Goal: Task Accomplishment & Management: Complete application form

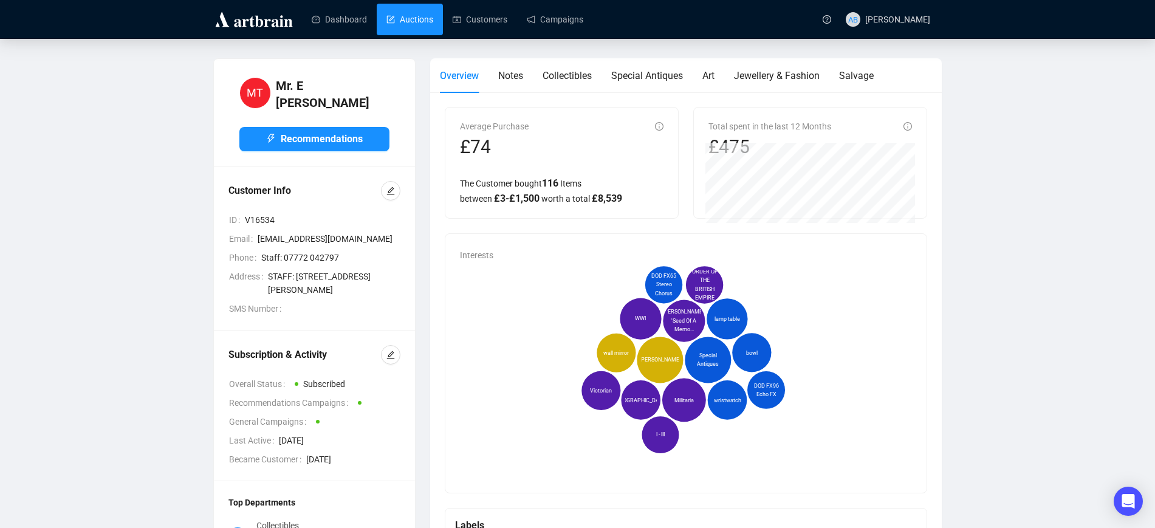
click at [406, 20] on link "Auctions" at bounding box center [409, 20] width 47 height 32
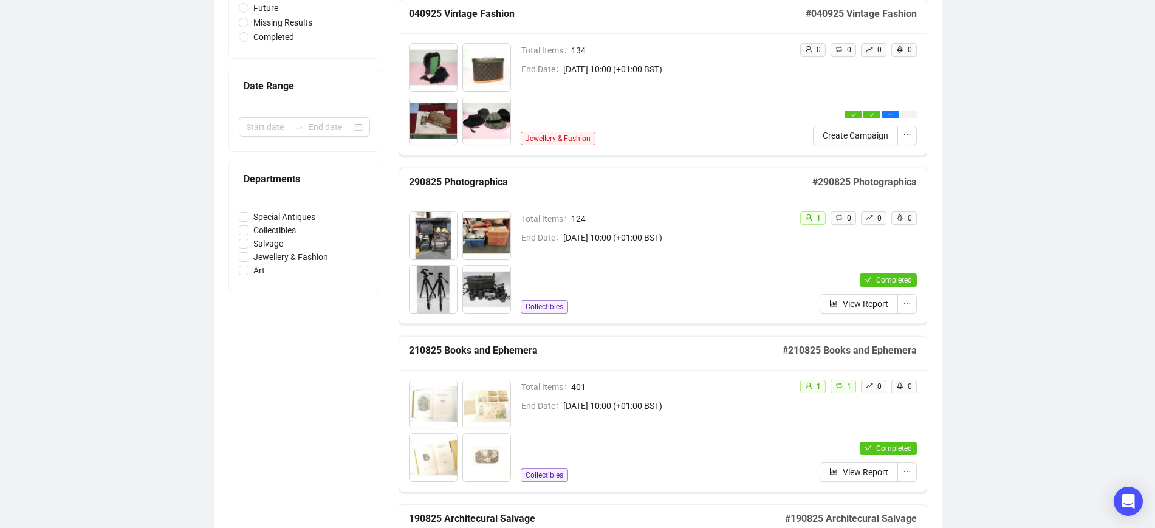
scroll to position [228, 0]
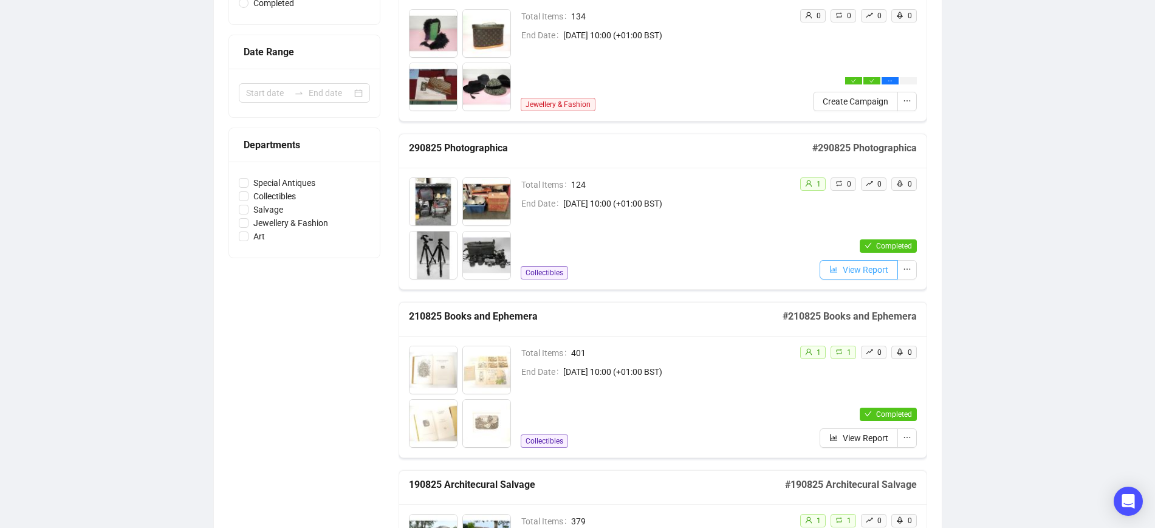
click at [840, 273] on button "View Report" at bounding box center [859, 269] width 78 height 19
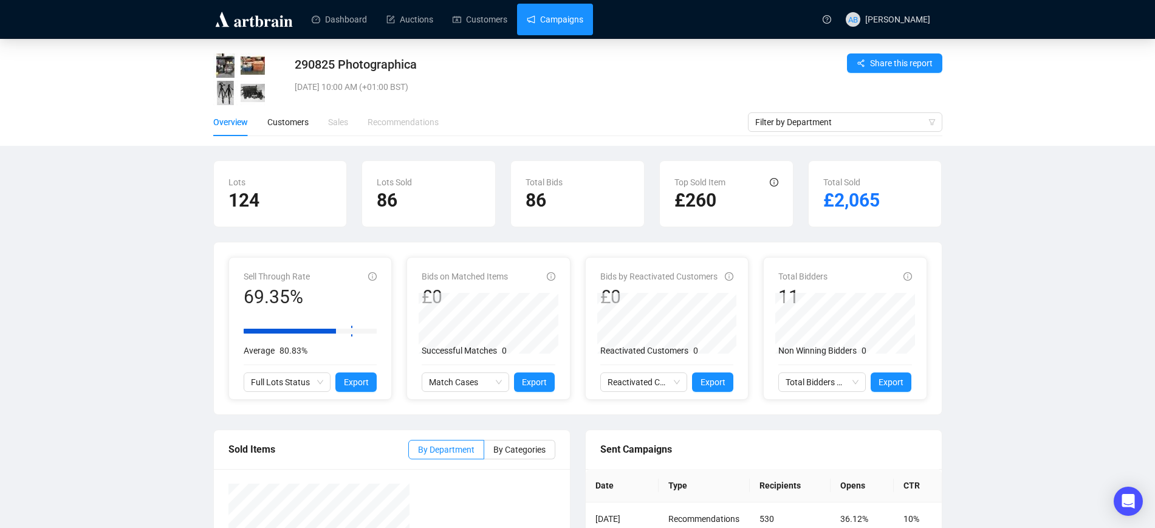
click at [554, 18] on link "Campaigns" at bounding box center [555, 20] width 57 height 32
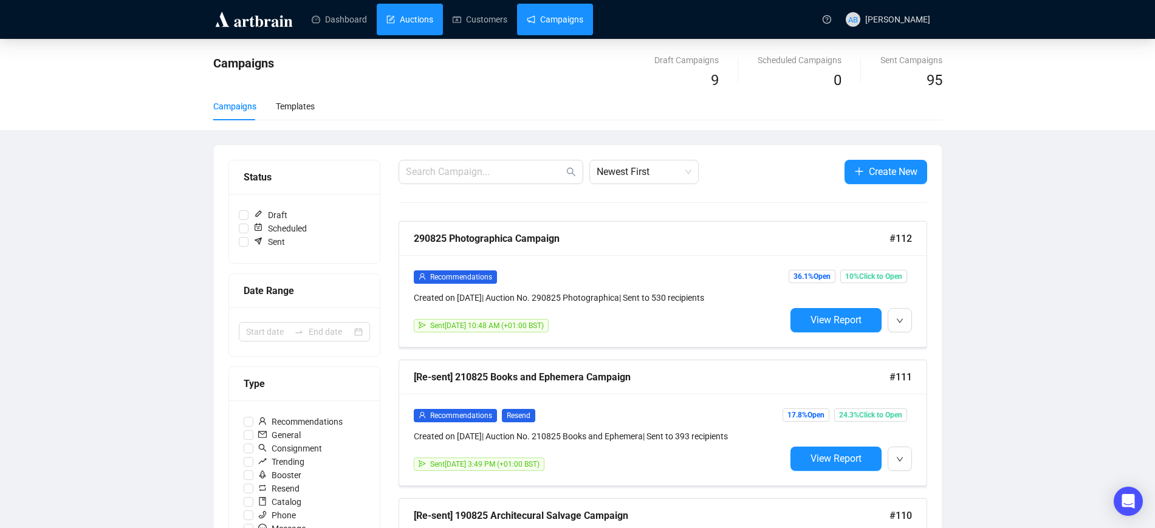
click at [394, 15] on link "Auctions" at bounding box center [409, 20] width 47 height 32
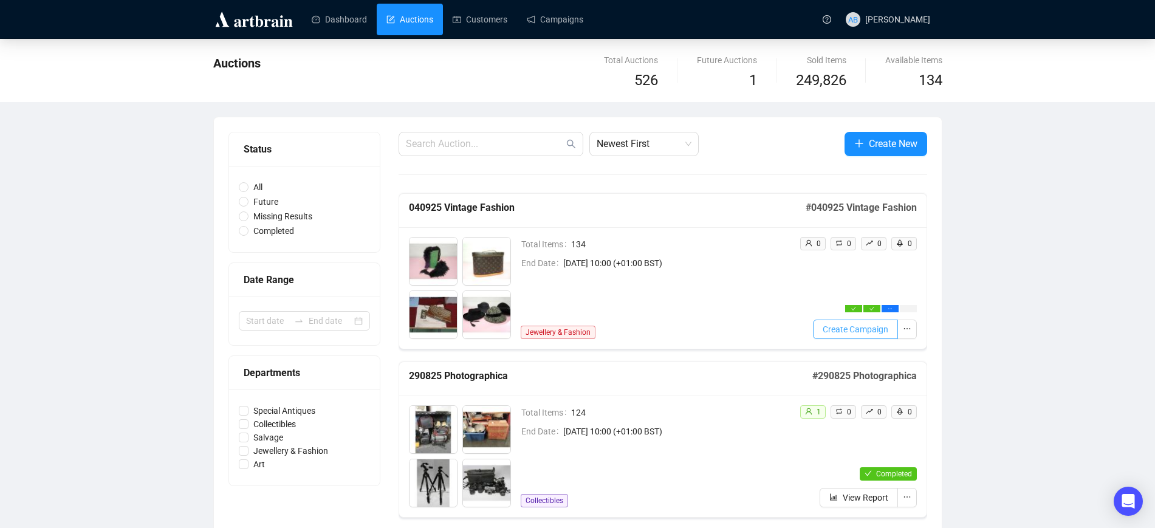
click at [850, 320] on button "Create Campaign" at bounding box center [855, 329] width 85 height 19
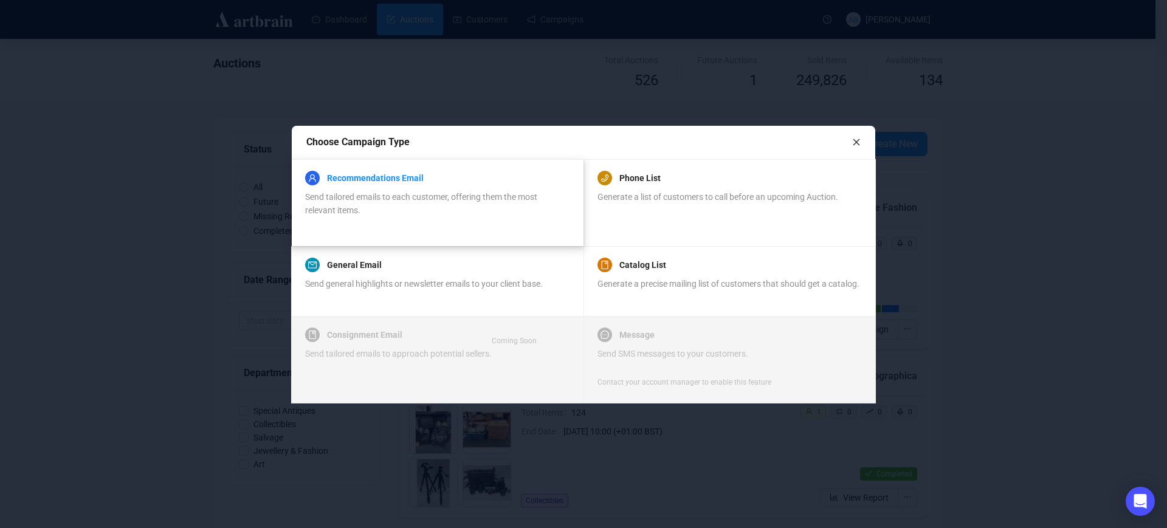
click at [380, 182] on link "Recommendations Email" at bounding box center [375, 178] width 97 height 15
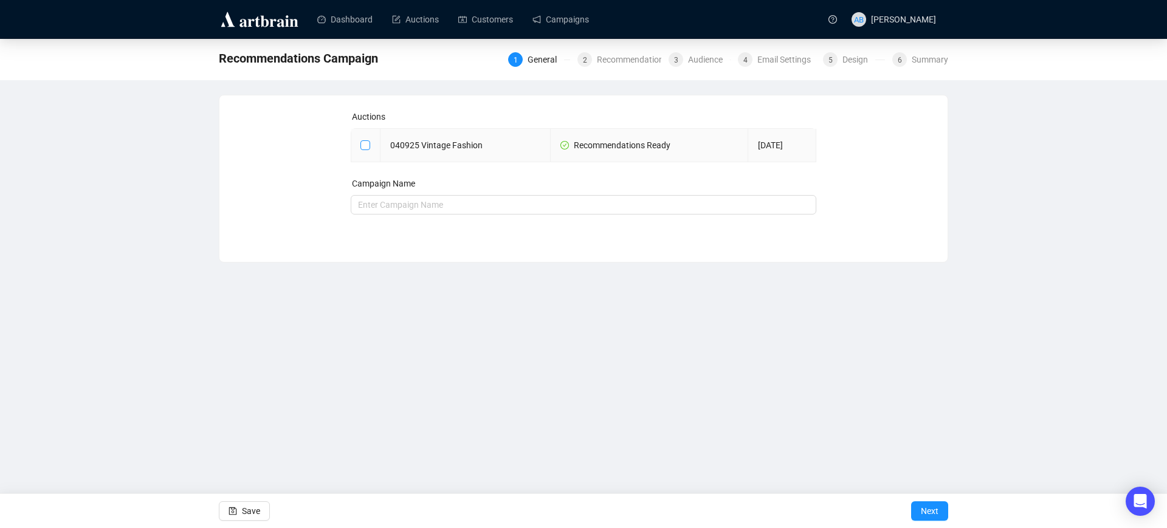
click at [363, 143] on input "checkbox" at bounding box center [364, 144] width 9 height 9
checkbox input "true"
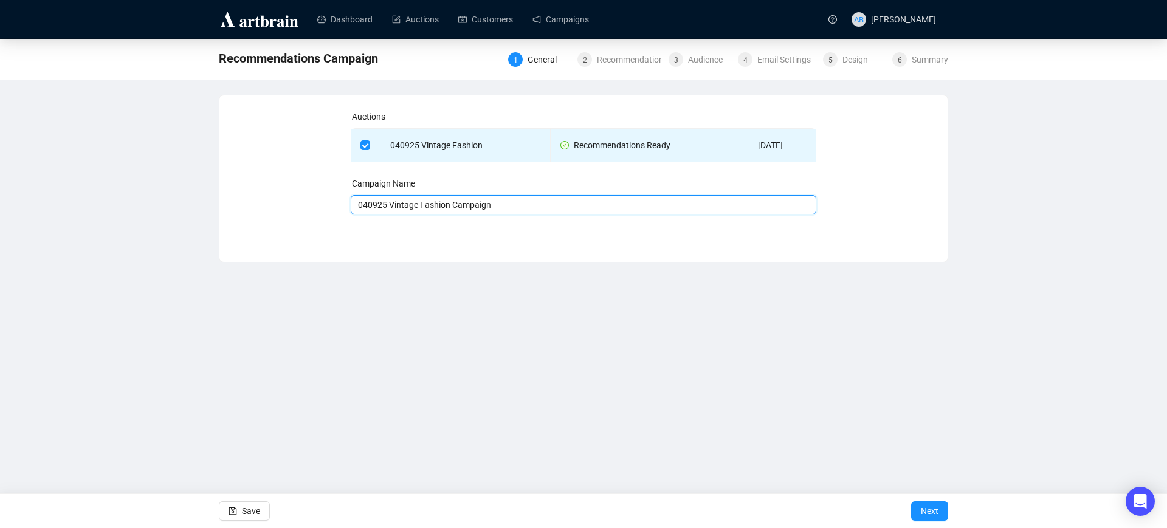
click at [470, 205] on input "040925 Vintage Fashion Campaign" at bounding box center [584, 204] width 466 height 19
type input "040925 Vintage Fashion"
click at [930, 518] on span "Next" at bounding box center [929, 511] width 18 height 34
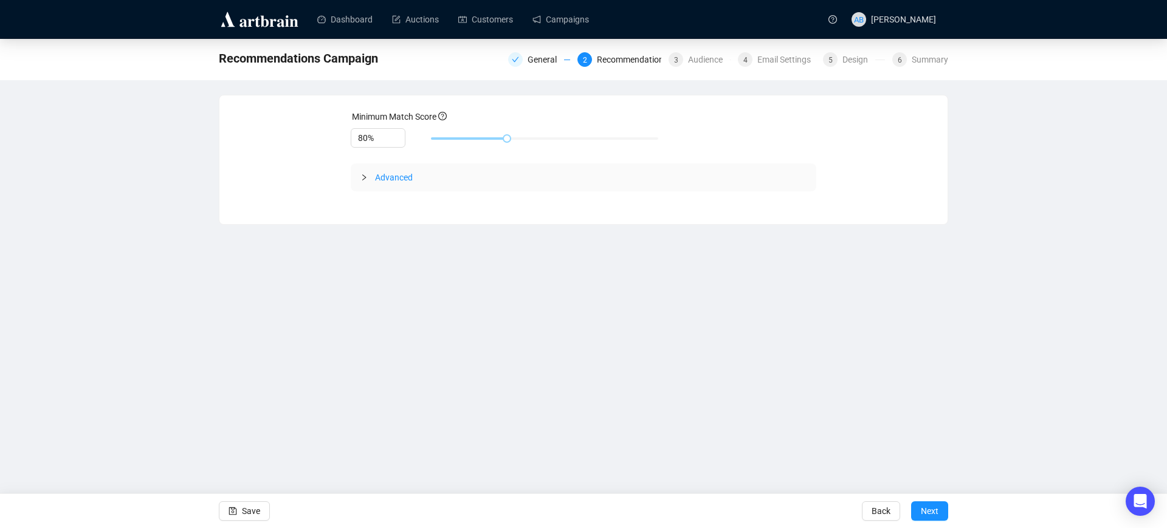
click at [388, 179] on span "Advanced" at bounding box center [394, 178] width 38 height 10
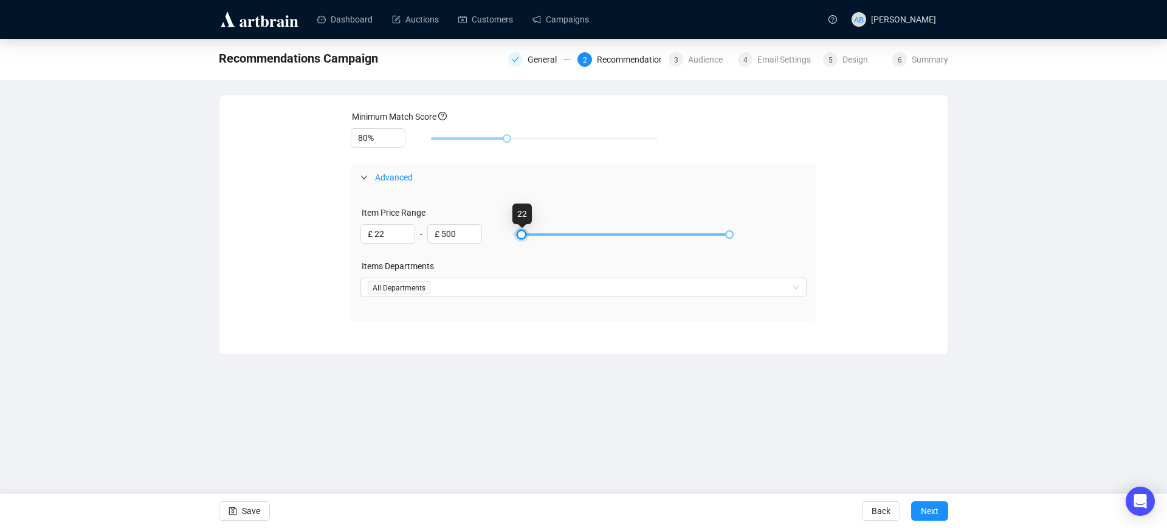
drag, startPoint x: 513, startPoint y: 230, endPoint x: 523, endPoint y: 230, distance: 9.7
click at [523, 231] on div at bounding box center [521, 234] width 6 height 6
click at [400, 231] on div "£ 22" at bounding box center [387, 233] width 55 height 19
type input "£ 25"
click at [929, 514] on span "Next" at bounding box center [929, 511] width 18 height 34
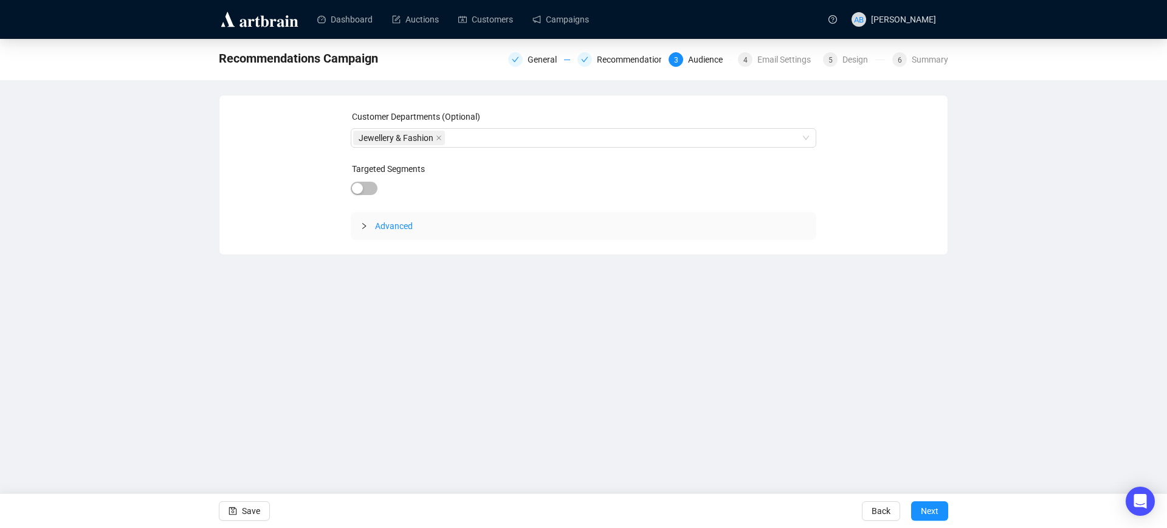
click at [398, 222] on span "Advanced" at bounding box center [394, 226] width 38 height 10
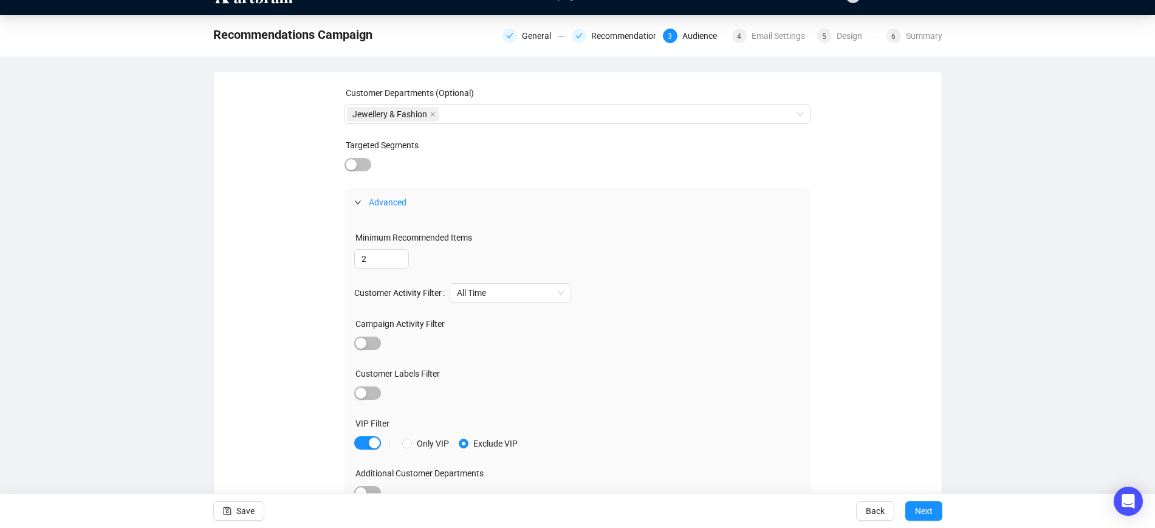
scroll to position [37, 0]
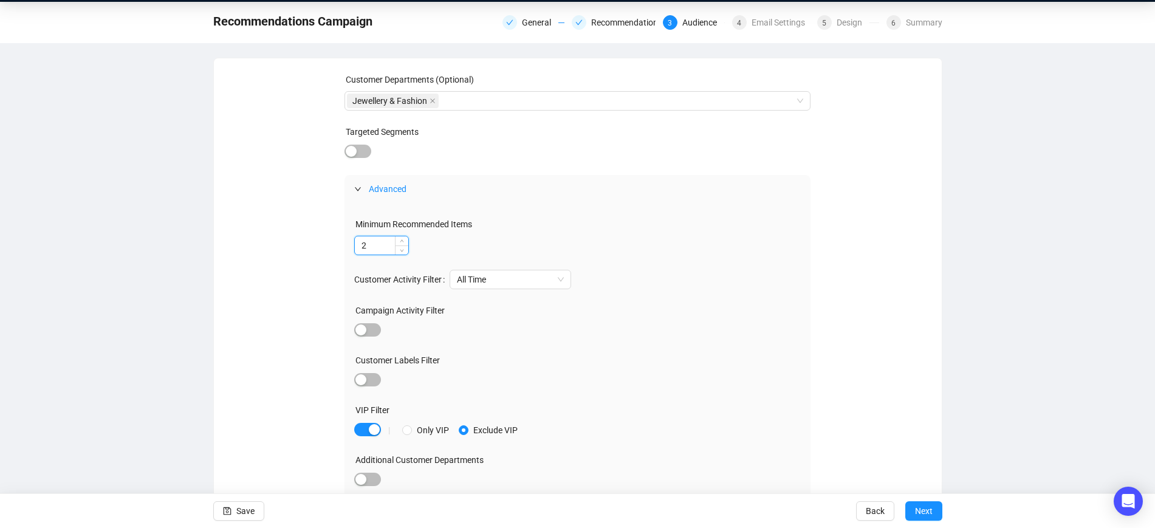
click at [363, 244] on input "2" at bounding box center [381, 245] width 53 height 18
type input "1"
click at [400, 252] on span "Decrease Value" at bounding box center [401, 249] width 13 height 11
click at [913, 510] on button "Next" at bounding box center [923, 510] width 37 height 19
